Goal: Task Accomplishment & Management: Understand process/instructions

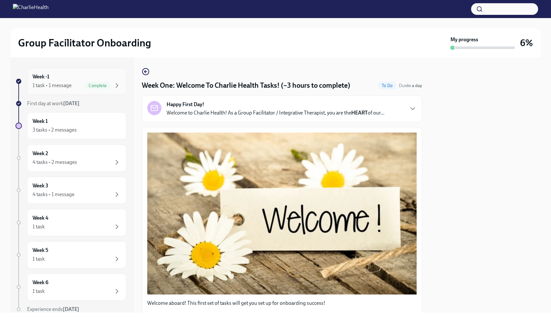
click at [64, 86] on div "1 task • 1 message" at bounding box center [52, 85] width 39 height 7
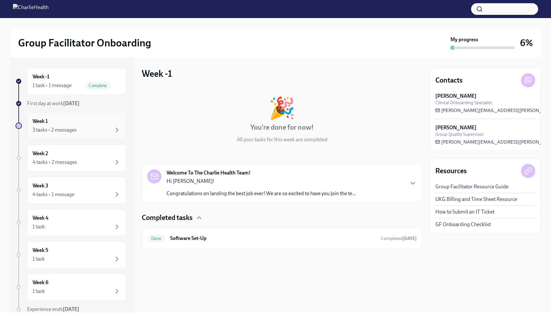
click at [62, 121] on div "Week 1 3 tasks • 2 messages" at bounding box center [77, 126] width 88 height 16
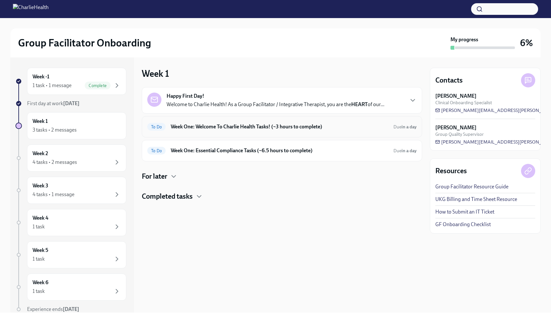
click at [207, 125] on h6 "Week One: Welcome To Charlie Health Tasks! (~3 hours to complete)" at bounding box center [279, 126] width 217 height 7
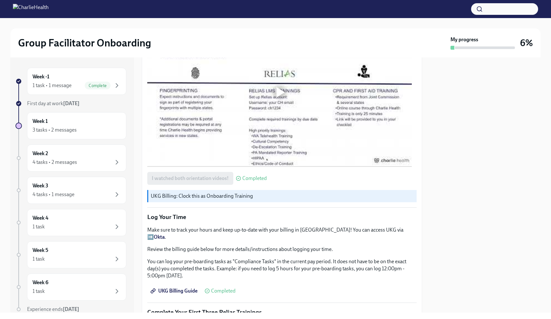
scroll to position [534, 0]
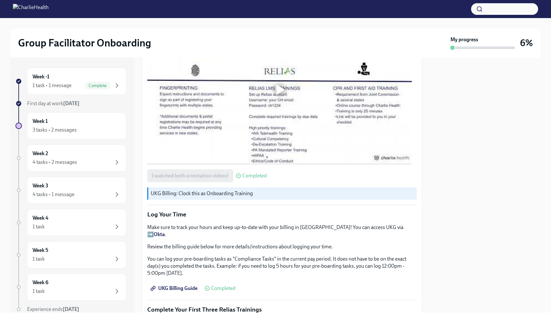
click at [172, 192] on p "UKG Billing: Clock this as Onboarding Training" at bounding box center [282, 193] width 263 height 7
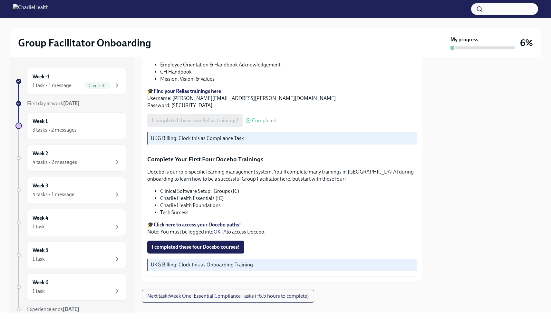
scroll to position [0, 0]
click at [170, 221] on strong "Click here to access your Docebo paths!" at bounding box center [197, 224] width 87 height 6
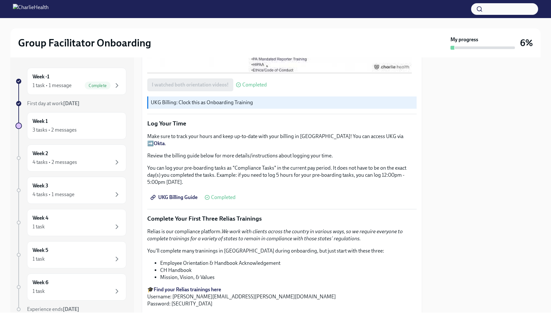
scroll to position [626, 0]
click at [165, 139] on strong "Okta" at bounding box center [159, 142] width 11 height 6
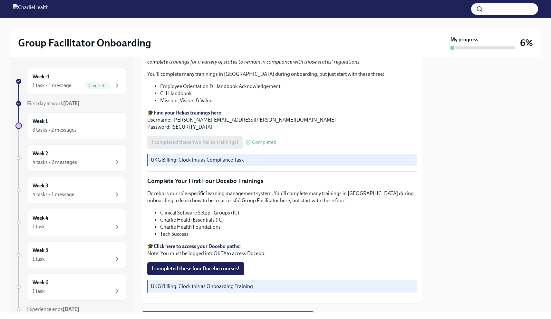
scroll to position [805, 0]
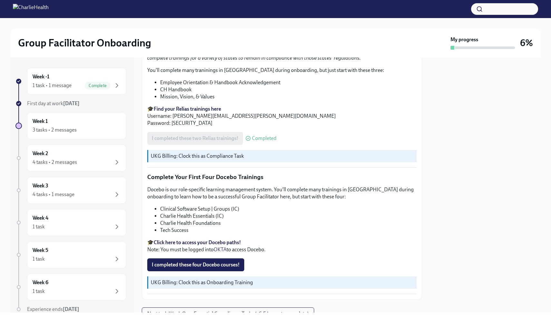
click at [220, 239] on strong "Click here to access your Docebo paths!" at bounding box center [197, 242] width 87 height 6
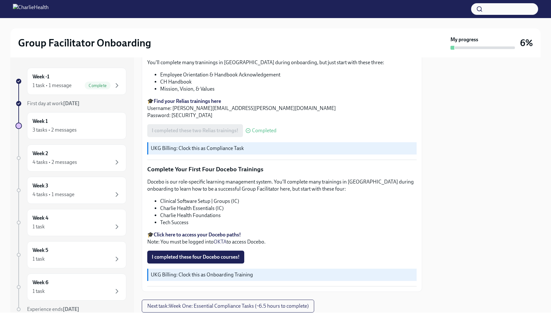
scroll to position [823, 0]
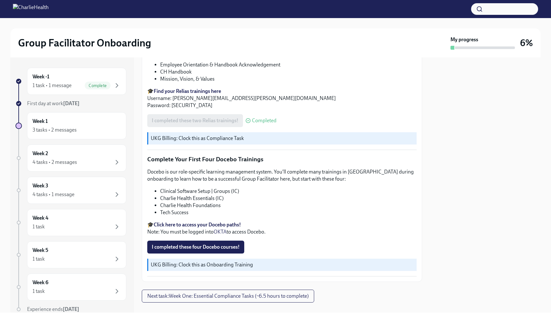
click at [231, 292] on span "Next task : Week One: Essential Compliance Tasks (~6.5 hours to complete)" at bounding box center [227, 295] width 161 height 6
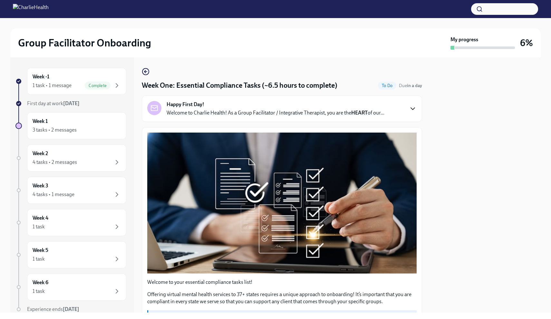
click at [409, 110] on icon "button" at bounding box center [413, 109] width 8 height 8
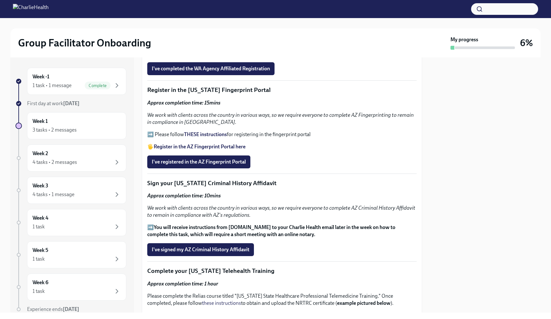
scroll to position [854, 0]
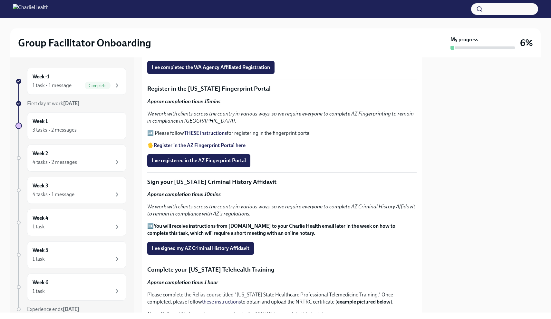
click at [191, 136] on strong "THESE instructions" at bounding box center [205, 133] width 43 height 6
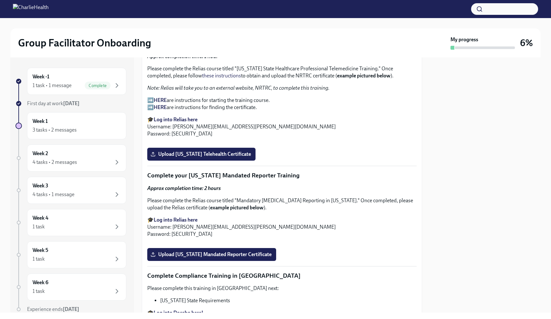
scroll to position [1082, 0]
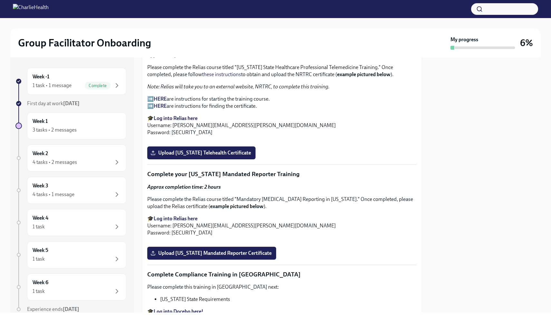
drag, startPoint x: 238, startPoint y: 155, endPoint x: 243, endPoint y: 155, distance: 5.8
click at [240, 78] on p "Please complete the Relias course titled "Washington State Healthcare Professio…" at bounding box center [281, 71] width 269 height 14
drag, startPoint x: 243, startPoint y: 155, endPoint x: 378, endPoint y: 157, distance: 134.3
click at [378, 78] on p "Please complete the Relias course titled "Washington State Healthcare Professio…" at bounding box center [281, 71] width 269 height 14
copy p "ashington State Healthcare Professional Telemedicine Training"
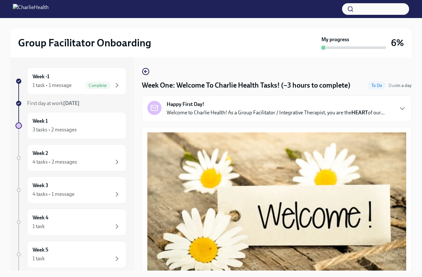
scroll to position [12, 0]
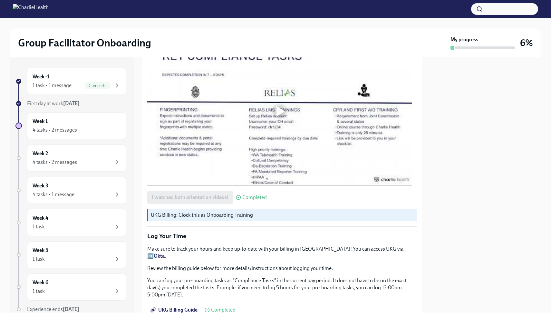
scroll to position [459, 0]
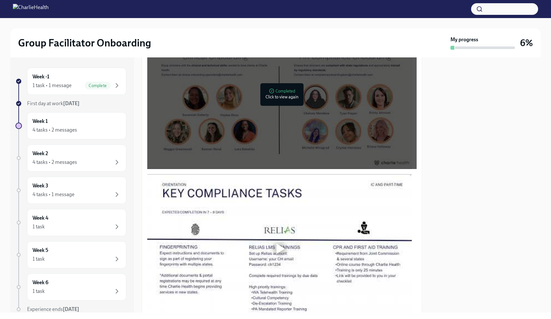
scroll to position [496, 0]
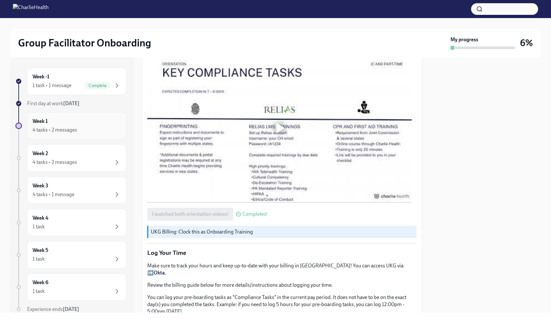
click at [79, 128] on div "4 tasks • 2 messages" at bounding box center [77, 130] width 88 height 8
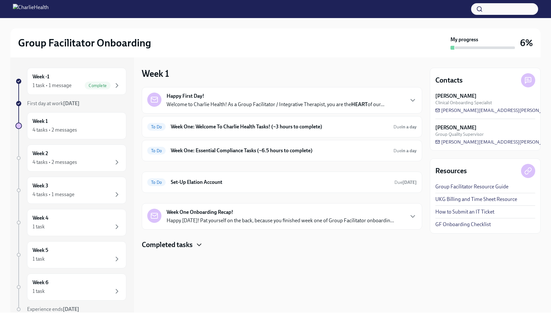
click at [203, 245] on icon "button" at bounding box center [199, 245] width 8 height 8
click at [219, 184] on h6 "Set-Up Elation Account" at bounding box center [280, 181] width 218 height 7
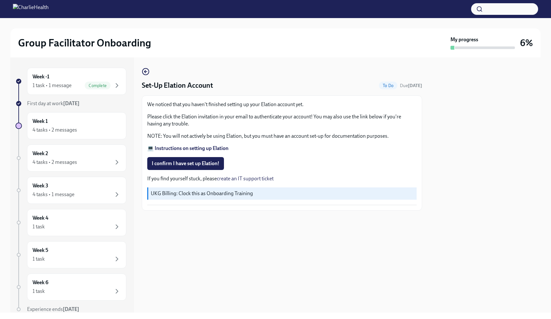
click at [223, 149] on strong "💻 Instructions on setting up Elation" at bounding box center [187, 148] width 81 height 6
click at [103, 128] on div "4 tasks • 2 messages" at bounding box center [77, 130] width 88 height 8
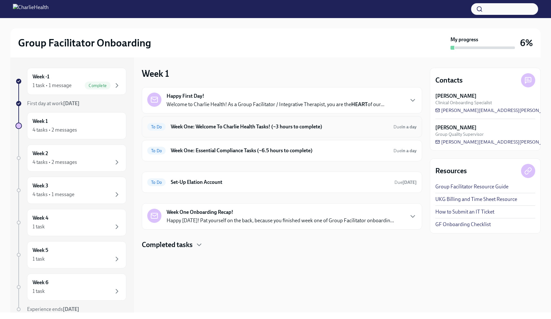
click at [237, 128] on h6 "Week One: Welcome To Charlie Health Tasks! (~3 hours to complete)" at bounding box center [279, 126] width 217 height 7
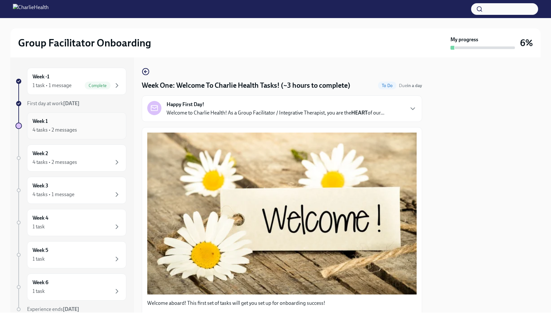
click at [85, 123] on div "Week 1 4 tasks • 2 messages" at bounding box center [77, 126] width 88 height 16
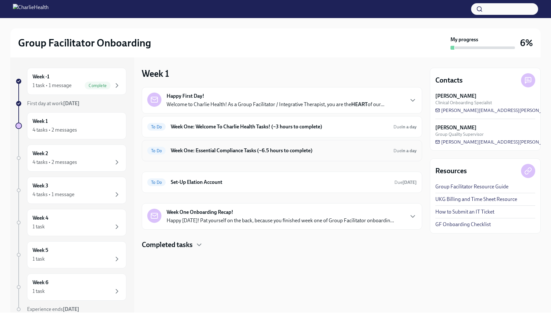
click at [249, 148] on h6 "Week One: Essential Compliance Tasks (~6.5 hours to complete)" at bounding box center [279, 150] width 217 height 7
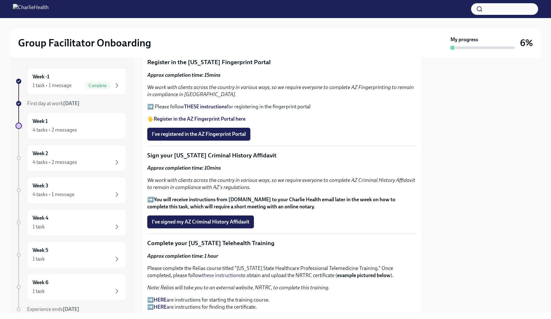
scroll to position [740, 0]
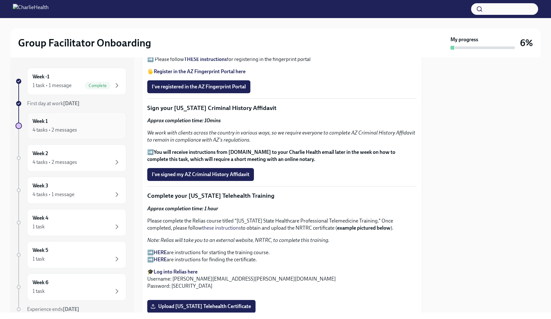
click at [76, 128] on div "4 tasks • 2 messages" at bounding box center [55, 129] width 44 height 7
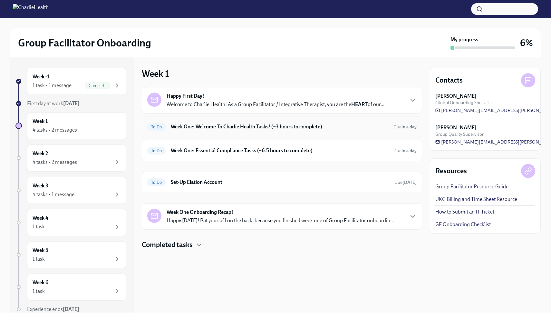
click at [186, 127] on h6 "Week One: Welcome To Charlie Health Tasks! (~3 hours to complete)" at bounding box center [279, 126] width 217 height 7
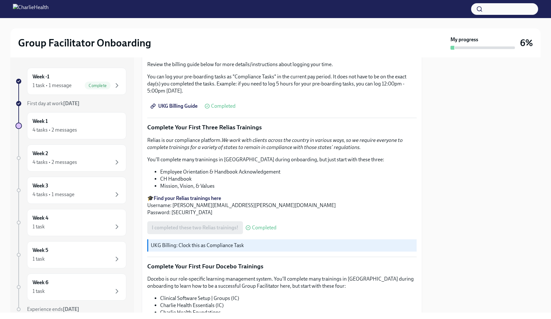
scroll to position [823, 0]
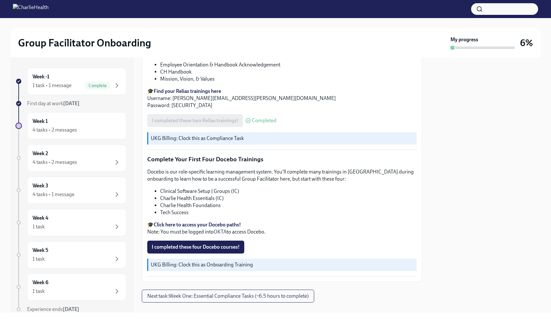
click at [208, 221] on strong "Click here to access your Docebo paths!" at bounding box center [197, 224] width 87 height 6
click at [62, 86] on div "1 task • 1 message" at bounding box center [52, 85] width 39 height 7
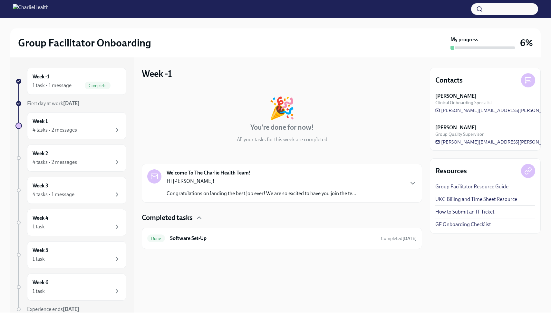
click at [471, 211] on link "How to Submit an IT Ticket" at bounding box center [464, 211] width 59 height 7
click at [56, 123] on div "Week 1 4 tasks • 2 messages" at bounding box center [77, 126] width 88 height 16
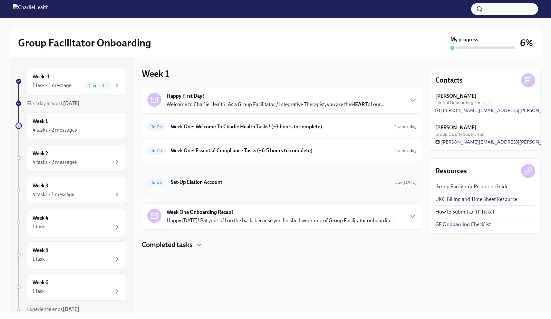
click at [239, 182] on h6 "Set-Up Elation Account" at bounding box center [280, 181] width 218 height 7
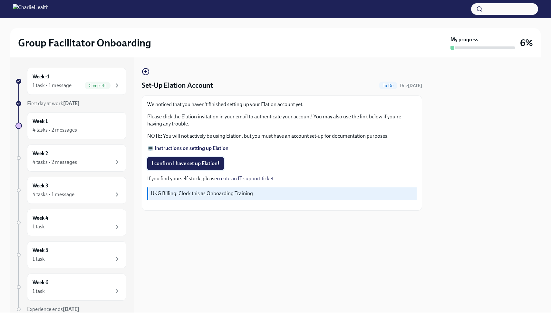
click at [186, 164] on span "I confirm I have set up Elation!" at bounding box center [186, 163] width 68 height 6
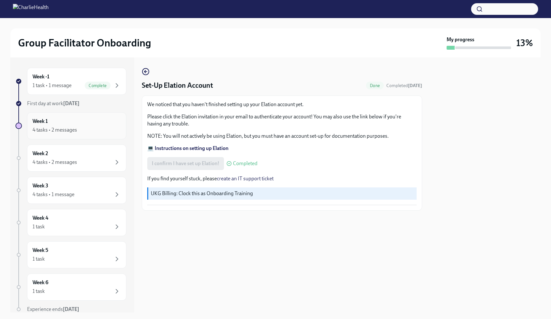
click at [73, 127] on div "4 tasks • 2 messages" at bounding box center [55, 129] width 44 height 7
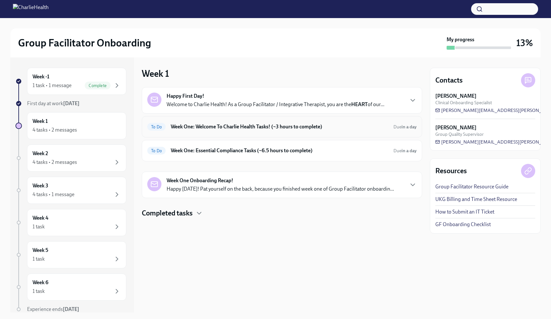
click at [192, 129] on h6 "Week One: Welcome To Charlie Health Tasks! (~3 hours to complete)" at bounding box center [279, 126] width 217 height 7
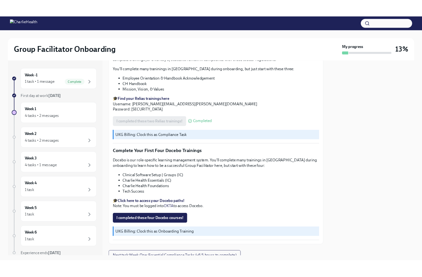
scroll to position [816, 0]
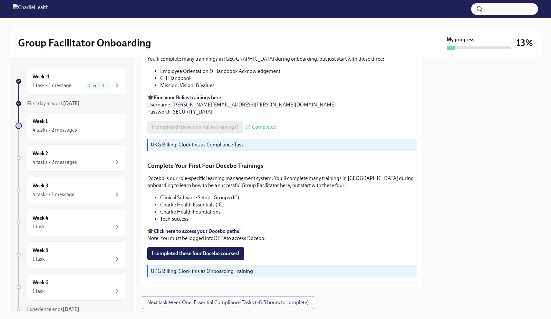
click at [218, 228] on strong "Click here to access your Docebo paths!" at bounding box center [197, 231] width 87 height 6
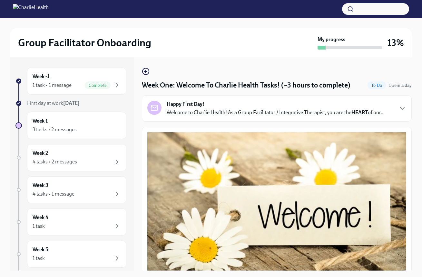
scroll to position [12, 0]
